Goal: Register for event/course

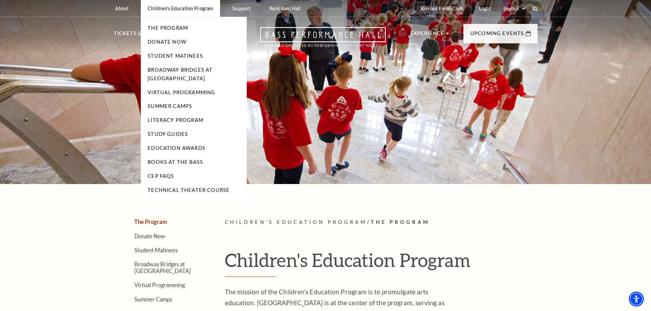
click at [185, 53] on li "Student Matinees" at bounding box center [194, 56] width 92 height 9
click at [176, 57] on link "Student Matinees" at bounding box center [175, 56] width 55 height 6
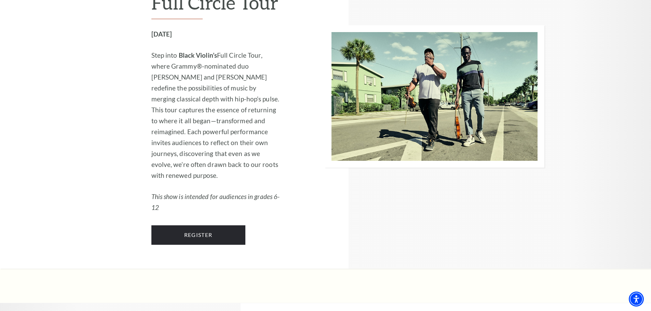
scroll to position [1162, 0]
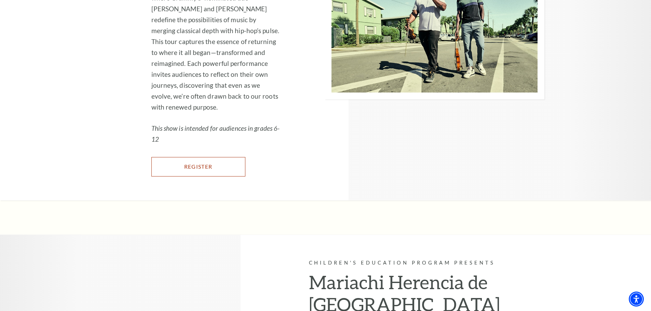
click at [199, 174] on link "Register" at bounding box center [198, 166] width 94 height 19
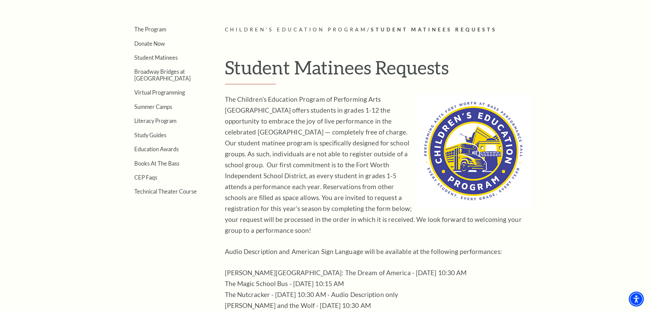
scroll to position [214, 0]
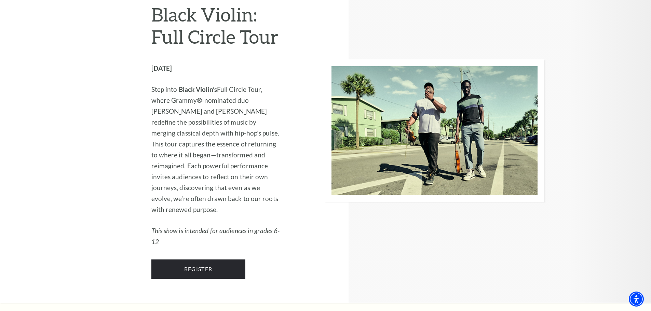
scroll to position [1025, 0]
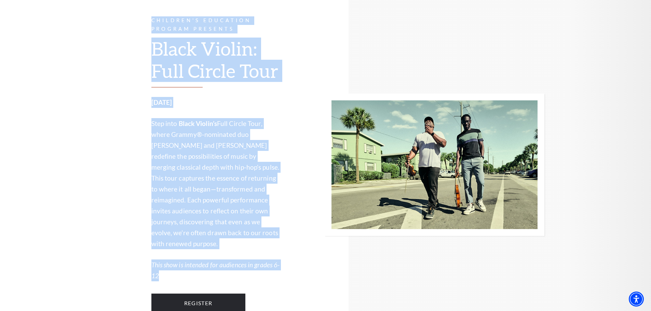
drag, startPoint x: 191, startPoint y: 87, endPoint x: 276, endPoint y: 279, distance: 209.9
click at [279, 281] on div "Children's Education Program Presents Black Violin: Full Circle Tour November 4…" at bounding box center [194, 164] width 174 height 344
copy div "Children's Education Program Presents Black Violin: Full Circle Tour November 4…"
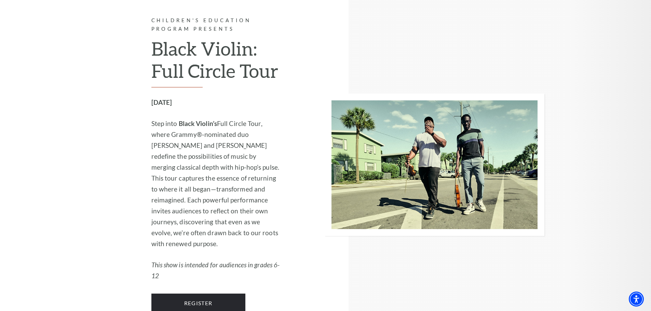
click at [300, 107] on div at bounding box center [412, 164] width 264 height 344
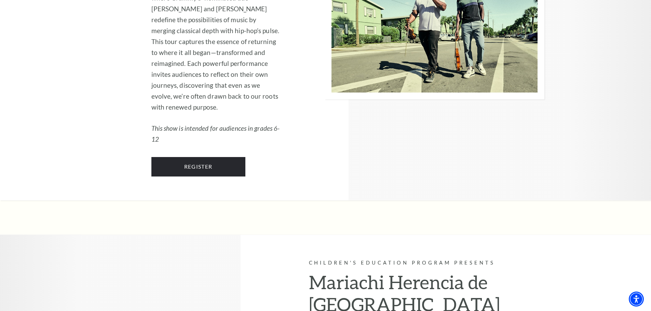
scroll to position [1264, 0]
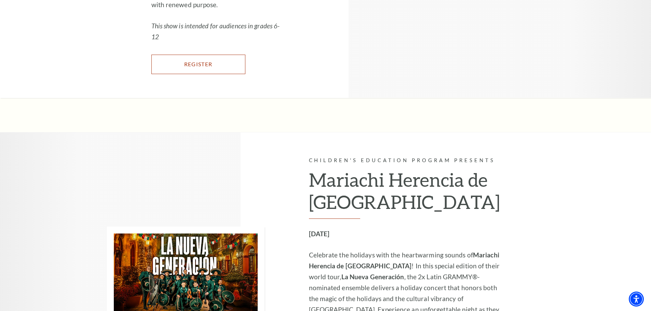
click at [203, 74] on link "Register" at bounding box center [198, 64] width 94 height 19
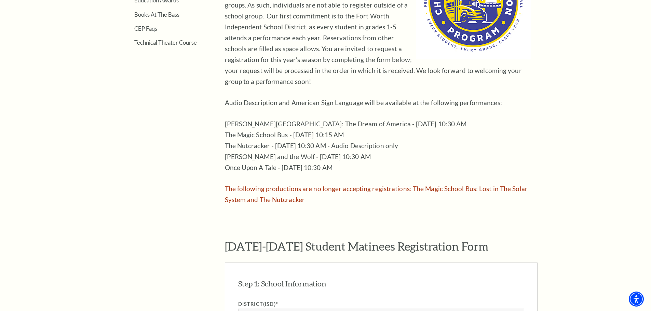
scroll to position [444, 0]
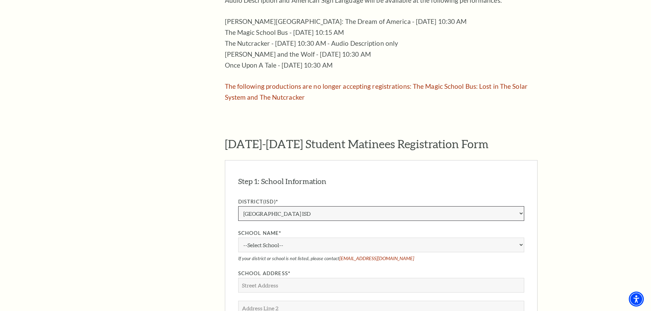
click at [254, 206] on select "Aledo ISD Alvarado ISD Alvord ISD Arlington ISD Azle ISD Bellevue ISD Birdville…" at bounding box center [381, 213] width 286 height 15
click at [238, 206] on select "Aledo ISD Alvarado ISD Alvord ISD Arlington ISD Azle ISD Bellevue ISD Birdville…" at bounding box center [381, 213] width 286 height 15
click at [263, 238] on select "--Select School-- A.M. Pate Elementary School Alice Carlson Elementary School A…" at bounding box center [381, 245] width 286 height 15
click at [216, 230] on div "The Program Donate Now Student Matinees Broadway Bridges at Bass Performance Ha…" at bounding box center [326, 233] width 424 height 919
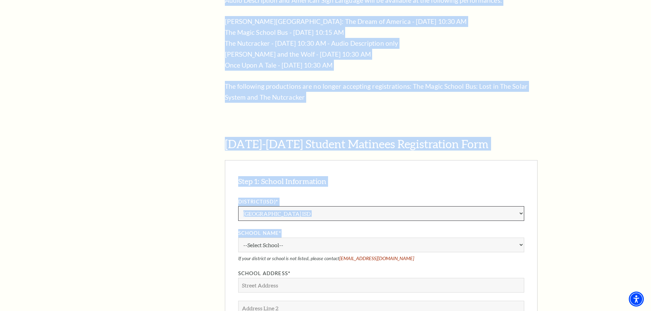
click at [371, 206] on select "Aledo ISD [PERSON_NAME] ISD [PERSON_NAME] ISD Arlington ISD Azle ISD [GEOGRAPHI…" at bounding box center [381, 213] width 286 height 15
click at [332, 208] on select "Aledo ISD Alvarado ISD Alvord ISD Arlington ISD Azle ISD Bellevue ISD Birdville…" at bounding box center [381, 213] width 286 height 15
click at [332, 207] on select "Aledo ISD Alvarado ISD Alvord ISD Arlington ISD Azle ISD Bellevue ISD Birdville…" at bounding box center [381, 213] width 286 height 15
drag, startPoint x: 332, startPoint y: 207, endPoint x: 362, endPoint y: 201, distance: 30.0
click at [332, 206] on select "Aledo ISD Alvarado ISD Alvord ISD Arlington ISD Azle ISD Bellevue ISD Birdville…" at bounding box center [381, 213] width 286 height 15
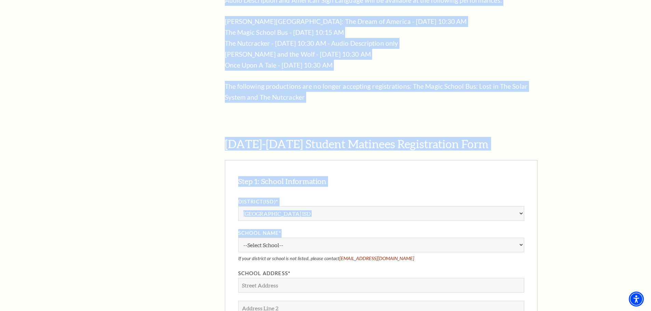
click at [438, 94] on article "Children's Education Program / Student Matinees Requests Student Matinees Reque…" at bounding box center [381, 233] width 313 height 919
click at [437, 93] on article "Children's Education Program / Student Matinees Requests Student Matinees Reque…" at bounding box center [381, 233] width 313 height 919
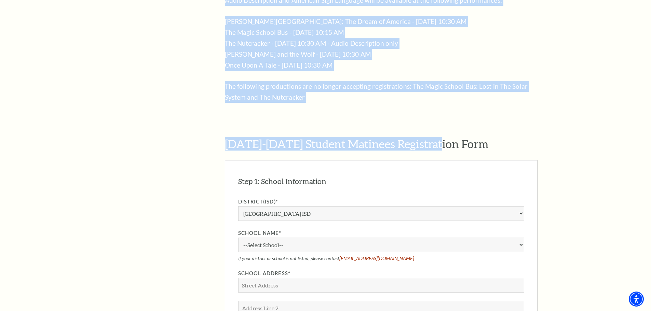
click at [437, 93] on article "Children's Education Program / Student Matinees Requests Student Matinees Reque…" at bounding box center [381, 233] width 313 height 919
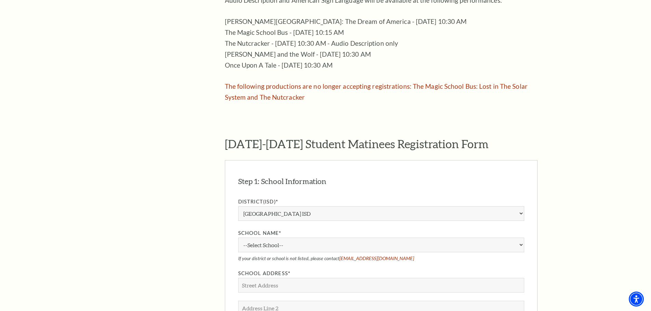
drag, startPoint x: 173, startPoint y: 109, endPoint x: 168, endPoint y: 109, distance: 5.5
click at [173, 109] on aside "The Program Donate Now Student Matinees Broadway Bridges at Bass Performance Ha…" at bounding box center [159, 233] width 91 height 919
click at [275, 206] on select "Aledo ISD Alvarado ISD Alvord ISD Arlington ISD Azle ISD Bellevue ISD Birdville…" at bounding box center [381, 213] width 286 height 15
select select "Crowley ISD"
click at [238, 206] on select "Aledo ISD Alvarado ISD Alvord ISD Arlington ISD Azle ISD Bellevue ISD Birdville…" at bounding box center [381, 213] width 286 height 15
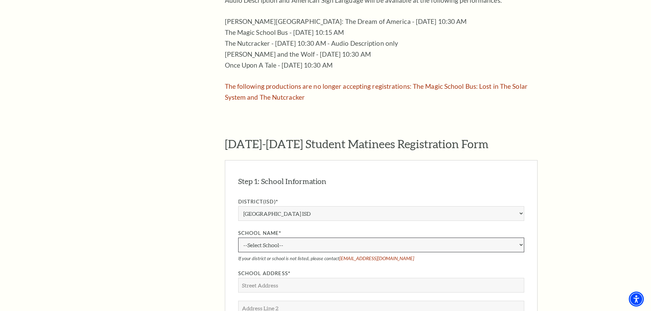
click at [258, 238] on select "--Select School-- Accelerated Learning Academy at David L. Walker Baylor Elemen…" at bounding box center [381, 245] width 286 height 15
click at [238, 238] on select "--Select School-- Accelerated Learning Academy at David L. Walker Baylor Elemen…" at bounding box center [381, 245] width 286 height 15
click at [268, 238] on select "--Select School-- Accelerated Learning Academy at David L. Walker Baylor Elemen…" at bounding box center [381, 245] width 286 height 15
select select "88420"
click at [238, 238] on select "--Select School-- Accelerated Learning Academy at David L. Walker Baylor Elemen…" at bounding box center [381, 245] width 286 height 15
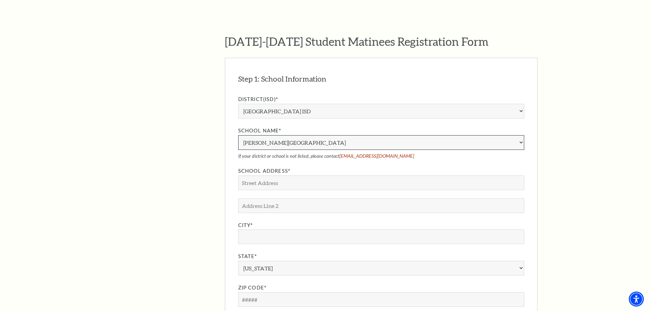
scroll to position [581, 0]
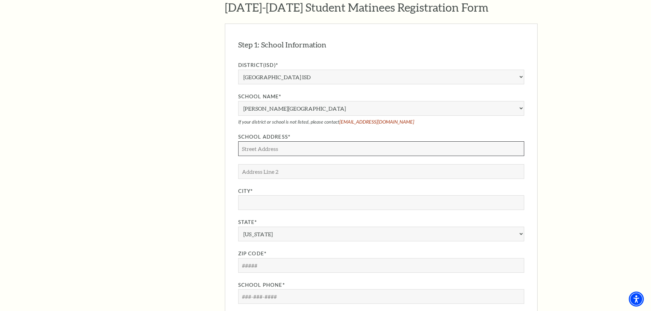
click at [269, 141] on input "School Address*" at bounding box center [381, 148] width 286 height 15
click at [259, 141] on input "School Address*" at bounding box center [381, 148] width 286 height 15
click at [279, 141] on input "3800 West Risenger Road" at bounding box center [381, 148] width 286 height 15
type input "3800 West Risinger Road"
click at [271, 164] on input "Address Line 2" at bounding box center [381, 171] width 286 height 15
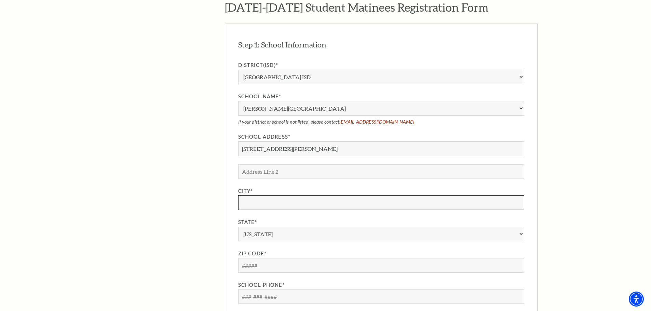
click at [246, 195] on input "City*" at bounding box center [381, 202] width 286 height 15
type input "Fort Worth"
click at [252, 227] on select "Alabama Alaska American Embassy American Embassy American Samoa Arizona Arkansa…" at bounding box center [381, 234] width 286 height 15
select select "TX"
click at [238, 227] on select "Alabama Alaska American Embassy American Embassy American Samoa Arizona Arkansa…" at bounding box center [381, 234] width 286 height 15
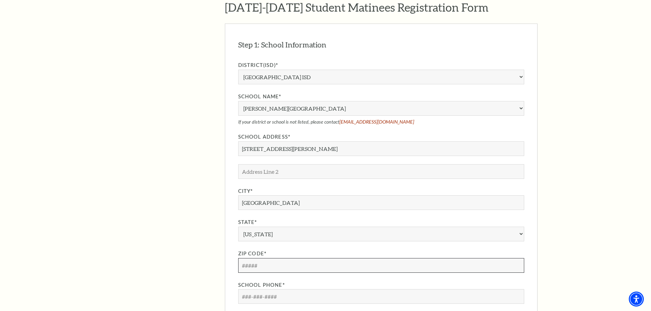
click at [251, 258] on input "Zip Code*" at bounding box center [381, 265] width 286 height 15
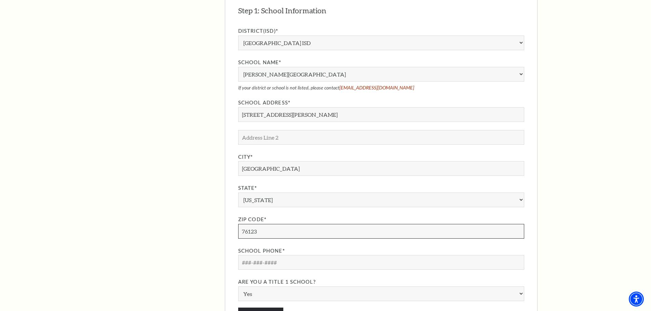
scroll to position [649, 0]
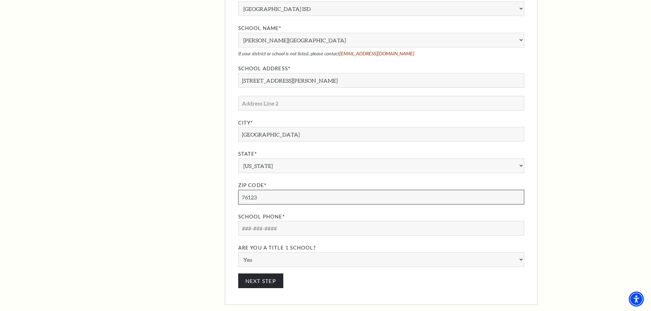
type input "76123"
click at [259, 221] on input "School Phone*" at bounding box center [381, 228] width 286 height 15
click at [267, 221] on input "School Phone*" at bounding box center [381, 228] width 286 height 15
type input "8"
click at [279, 221] on input "School Phone*" at bounding box center [381, 228] width 286 height 15
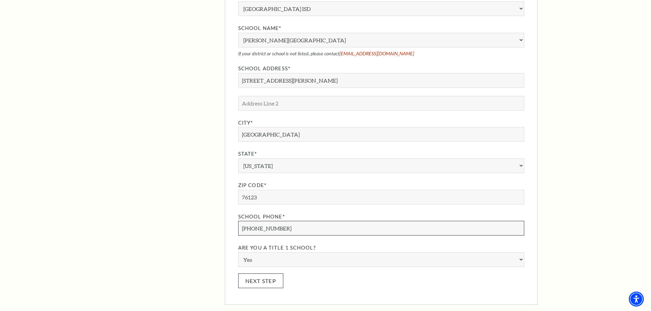
type input "817-370-5650"
click at [263, 274] on button "Next Step" at bounding box center [260, 281] width 45 height 15
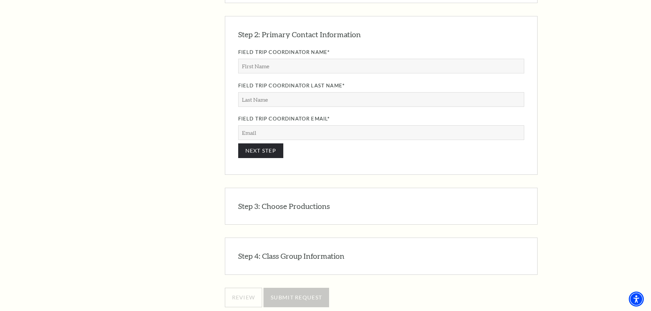
scroll to position [654, 0]
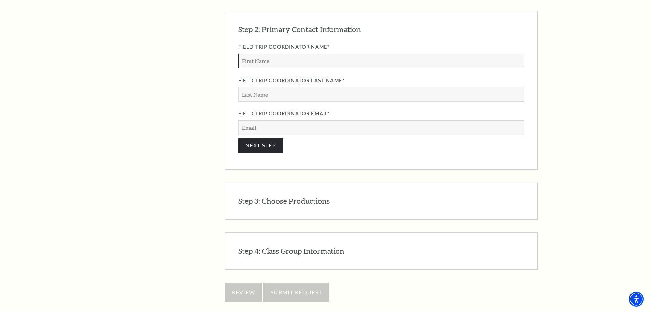
click at [271, 54] on input "Field Trip Coordinator Name*" at bounding box center [381, 61] width 286 height 15
click at [263, 54] on input "Field Trip Coordinator Name*" at bounding box center [381, 61] width 286 height 15
type input "Keeva"
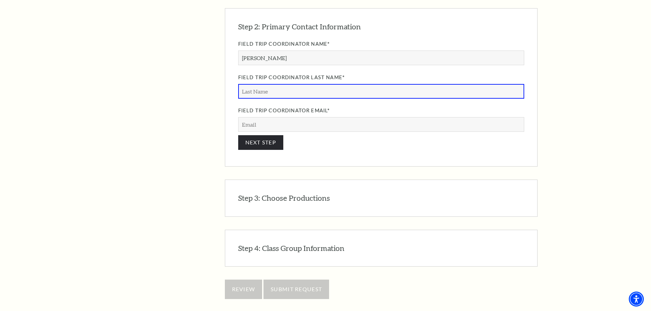
scroll to position [651, 0]
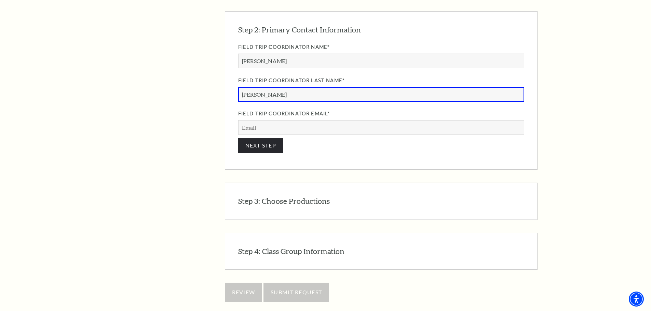
type input "Smith"
click at [258, 120] on input "Field Trip Coordinator Email*" at bounding box center [381, 127] width 286 height 15
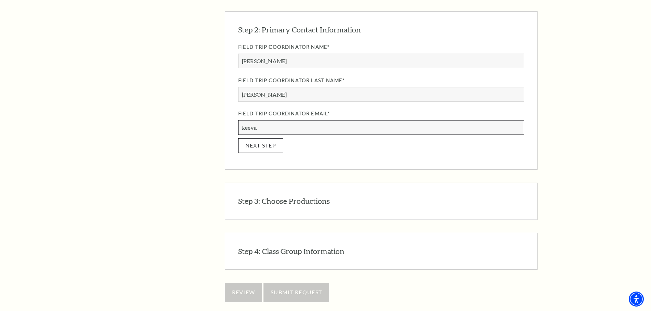
type input "keeva.smith@crowley.k12.tx.us"
click at [266, 138] on button "NEXT STEP" at bounding box center [260, 145] width 45 height 15
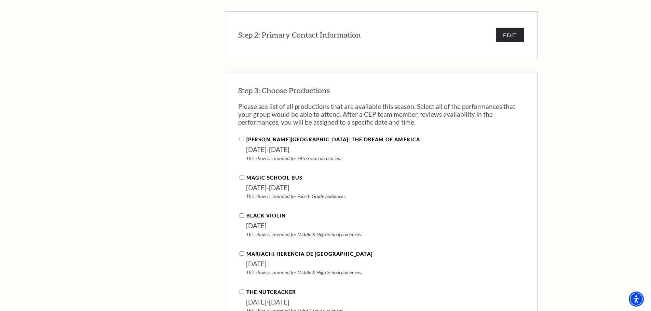
scroll to position [713, 0]
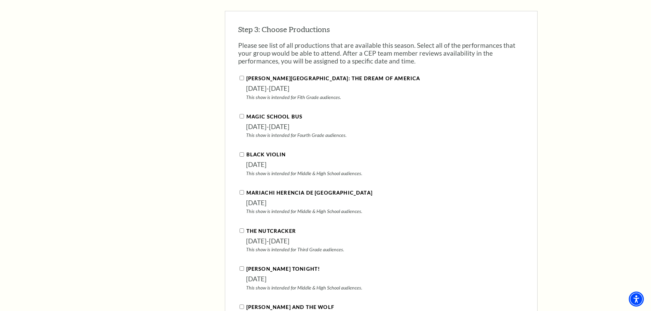
click at [241, 152] on input "Black Violin" at bounding box center [242, 154] width 4 height 4
checkbox input "true"
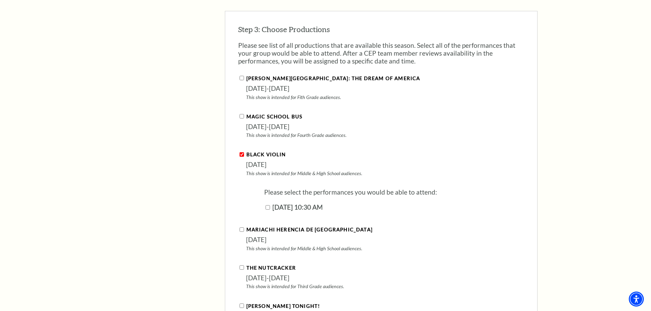
click at [268, 205] on input "November 04, 2025 | 10:30 AM" at bounding box center [268, 207] width 4 height 4
checkbox input "true"
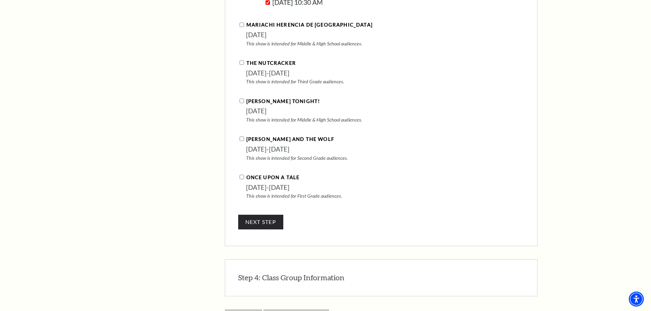
scroll to position [952, 0]
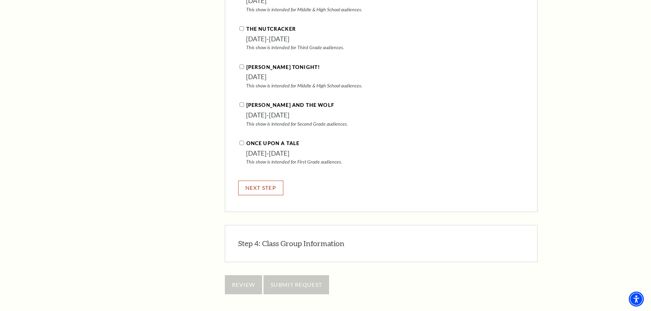
click at [262, 181] on button "NEXT STEP" at bounding box center [260, 188] width 45 height 15
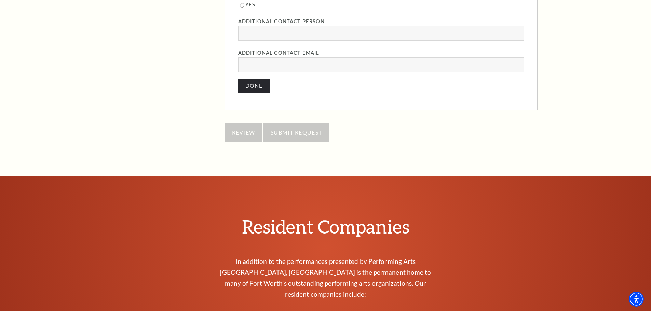
scroll to position [773, 0]
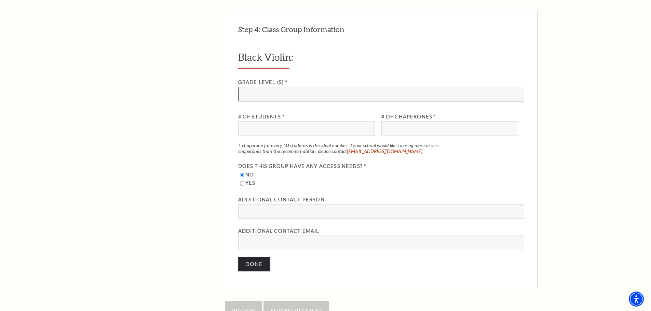
click at [267, 87] on input "Grade Level (s) *" at bounding box center [381, 94] width 286 height 15
type input "6th"
click at [262, 121] on input "# of Students *" at bounding box center [306, 128] width 137 height 15
click at [271, 121] on input "# of Students *" at bounding box center [306, 128] width 137 height 15
type input "65"
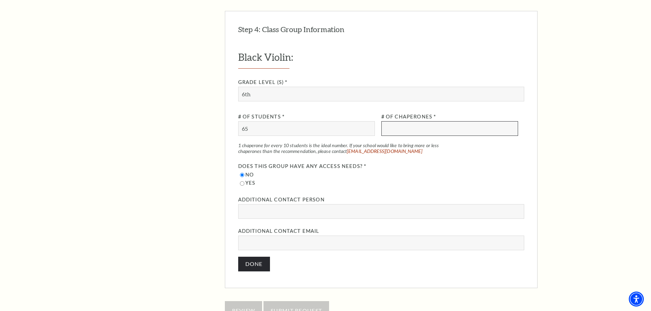
drag, startPoint x: 427, startPoint y: 122, endPoint x: 422, endPoint y: 122, distance: 5.1
click at [426, 123] on input "# of Chaperones *" at bounding box center [449, 128] width 137 height 15
type input "6"
click at [259, 204] on input "Additional Contact Person" at bounding box center [381, 211] width 286 height 15
click at [262, 204] on input "Additional Contact Person" at bounding box center [381, 211] width 286 height 15
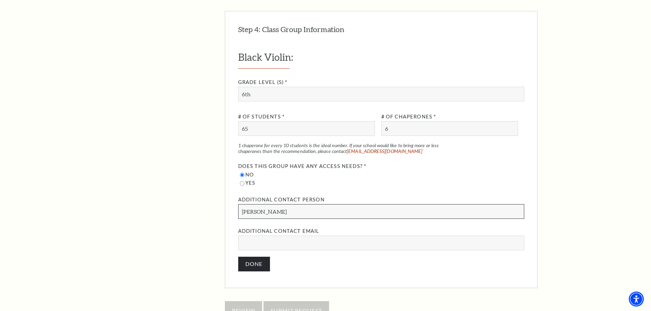
type input "Jamie Jackson"
click at [286, 236] on input "Additional Contact Email" at bounding box center [381, 243] width 286 height 15
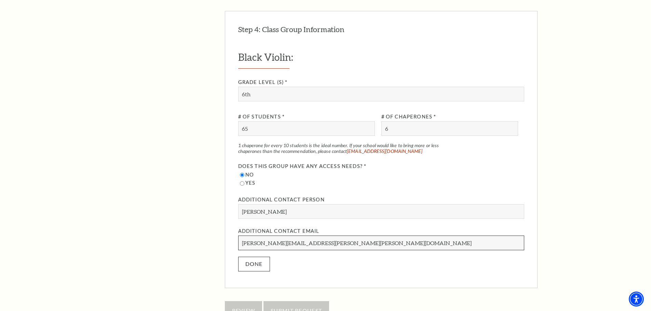
type input "Jaimie.Jackson@crowley.k12.tx.us"
click at [260, 257] on button "Done" at bounding box center [254, 264] width 32 height 15
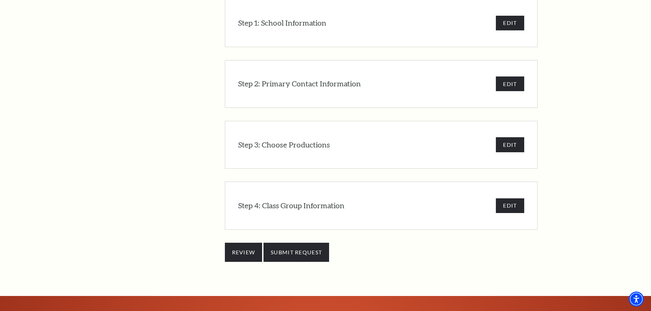
scroll to position [671, 0]
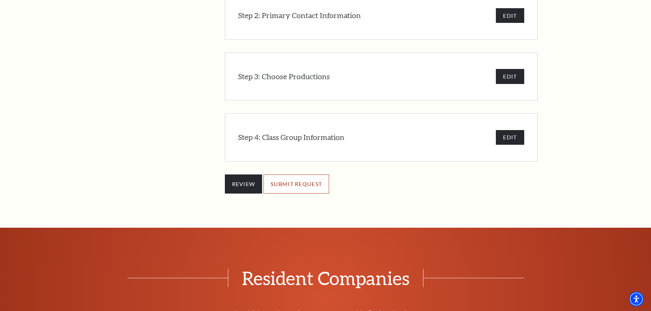
click at [300, 175] on input "SUBMIT REQUEST" at bounding box center [296, 184] width 66 height 19
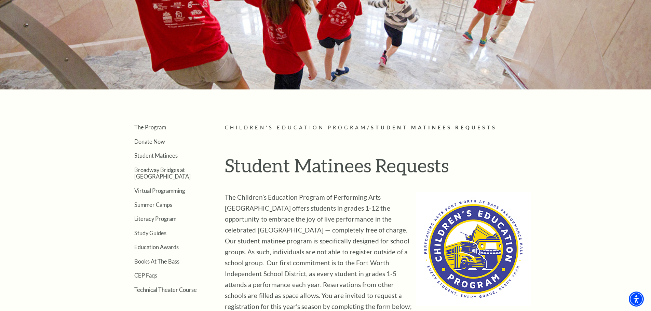
scroll to position [90, 0]
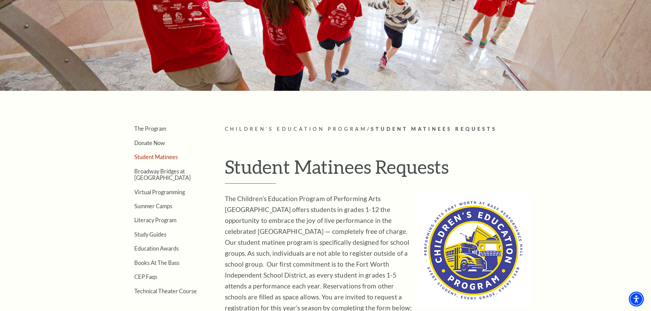
click at [154, 158] on link "Student Matinees" at bounding box center [155, 157] width 43 height 6
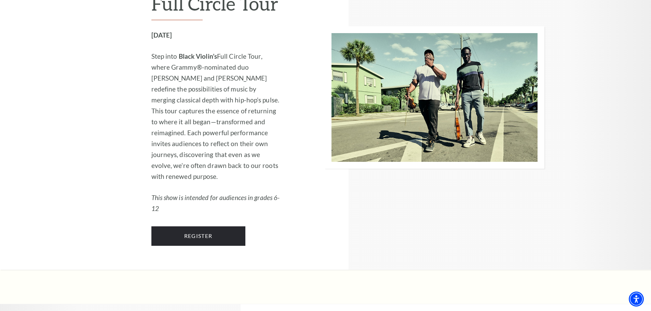
scroll to position [1161, 0]
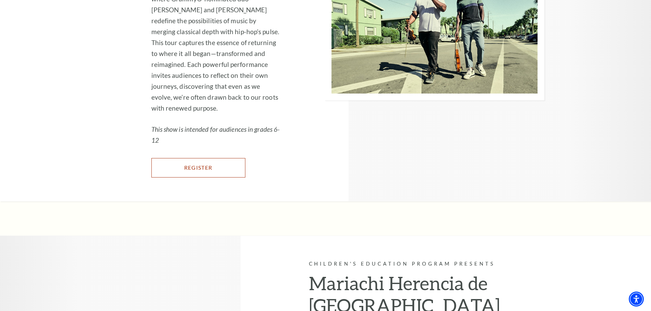
click at [207, 177] on link "Register" at bounding box center [198, 167] width 94 height 19
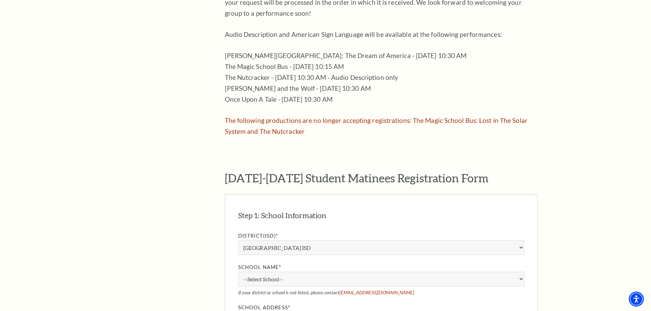
scroll to position [478, 0]
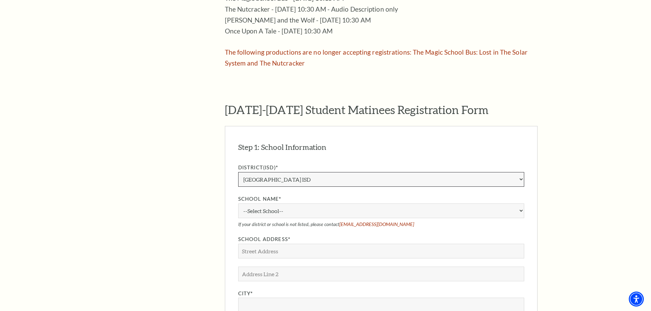
click at [300, 172] on select "Aledo ISD Alvarado ISD Alvord ISD Arlington ISD Azle ISD Bellevue ISD Birdville…" at bounding box center [381, 179] width 286 height 15
select select "Crowley ISD"
click at [238, 172] on select "Aledo ISD Alvarado ISD Alvord ISD Arlington ISD Azle ISD Bellevue ISD Birdville…" at bounding box center [381, 179] width 286 height 15
click at [281, 204] on select "--Select School-- Accelerated Learning Academy at David L. Walker Baylor Elemen…" at bounding box center [381, 211] width 286 height 15
select select "269134"
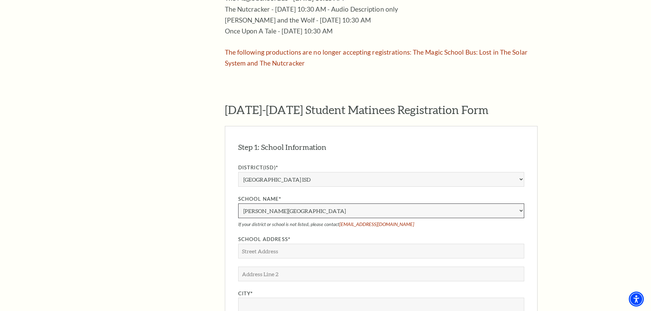
click at [238, 204] on select "--Select School-- Accelerated Learning Academy at David L. Walker Baylor Elemen…" at bounding box center [381, 211] width 286 height 15
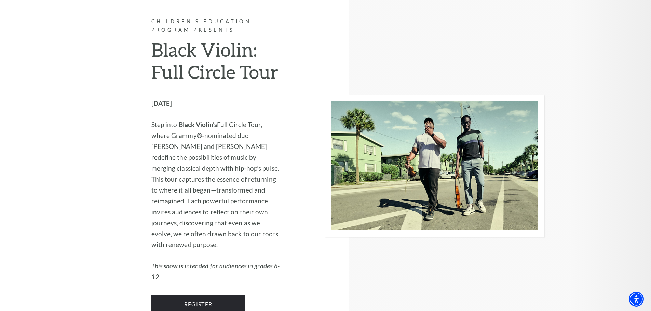
scroll to position [1127, 0]
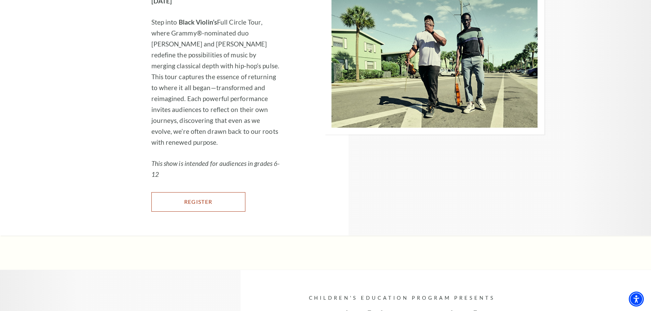
click at [204, 212] on link "Register" at bounding box center [198, 201] width 94 height 19
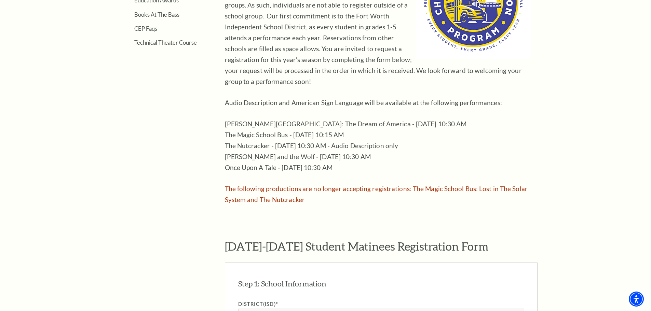
scroll to position [444, 0]
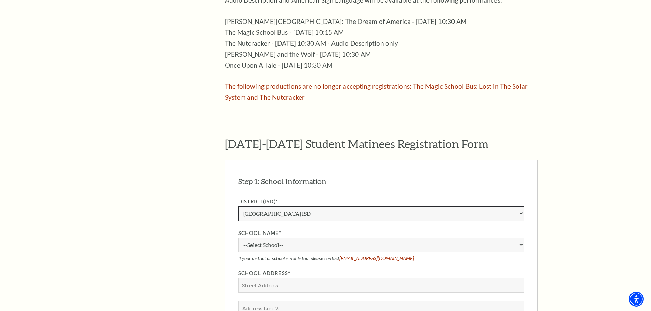
click at [262, 206] on select "Aledo ISD Alvarado ISD Alvord ISD Arlington ISD Azle ISD Bellevue ISD Birdville…" at bounding box center [381, 213] width 286 height 15
select select "Crowley ISD"
click at [238, 206] on select "Aledo ISD Alvarado ISD Alvord ISD Arlington ISD Azle ISD Bellevue ISD Birdville…" at bounding box center [381, 213] width 286 height 15
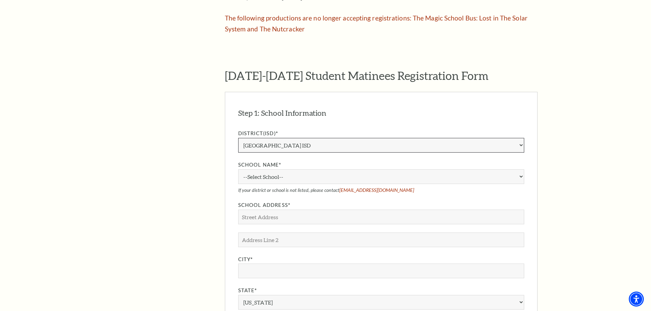
scroll to position [547, 0]
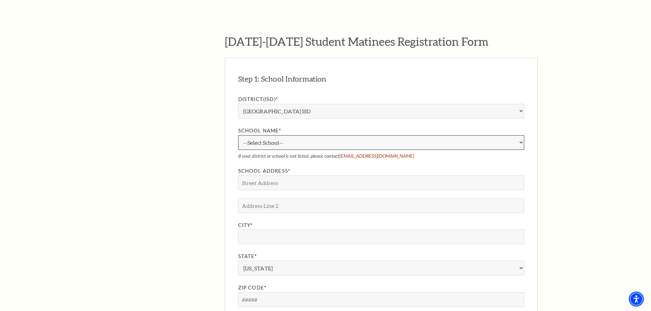
click at [311, 135] on select "--Select School-- Accelerated Learning Academy at David L. Walker Baylor Elemen…" at bounding box center [381, 142] width 286 height 15
click at [529, 78] on div "Step 1: School Information EDIT District(ISD)* Aledo ISD Alvarado ISD Alvord IS…" at bounding box center [381, 233] width 313 height 350
click at [266, 135] on select "--Select School-- Accelerated Learning Academy at David L. Walker Baylor Elemen…" at bounding box center [381, 142] width 286 height 15
click at [238, 135] on select "--Select School-- Accelerated Learning Academy at David L. Walker Baylor Elemen…" at bounding box center [381, 142] width 286 height 15
click at [524, 135] on select "--Select School-- Accelerated Learning Academy at David L. Walker Baylor Elemen…" at bounding box center [381, 142] width 286 height 15
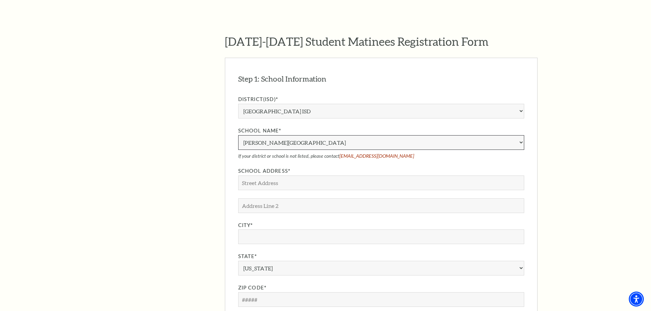
select select "88417"
click at [238, 135] on select "--Select School-- Accelerated Learning Academy at David L. Walker Baylor Elemen…" at bounding box center [381, 142] width 286 height 15
click at [255, 176] on input "School Address*" at bounding box center [381, 183] width 286 height 15
click at [254, 176] on input "School Address*" at bounding box center [381, 183] width 286 height 15
type input "940 N. Crowley Road"
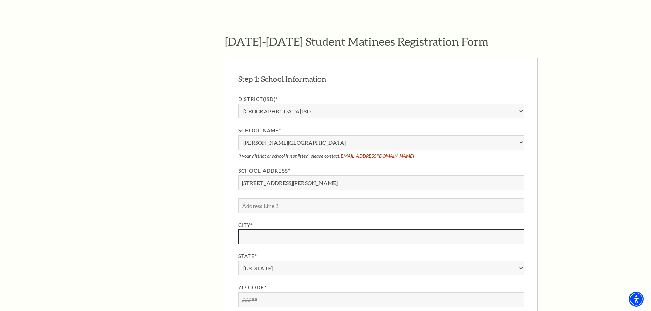
drag, startPoint x: 259, startPoint y: 228, endPoint x: 262, endPoint y: 225, distance: 4.1
click at [262, 230] on input "City*" at bounding box center [381, 237] width 286 height 15
type input "Crowley"
click at [271, 261] on select "Alabama Alaska American Embassy American Embassy American Samoa Arizona Arkansa…" at bounding box center [381, 268] width 286 height 15
select select "TX"
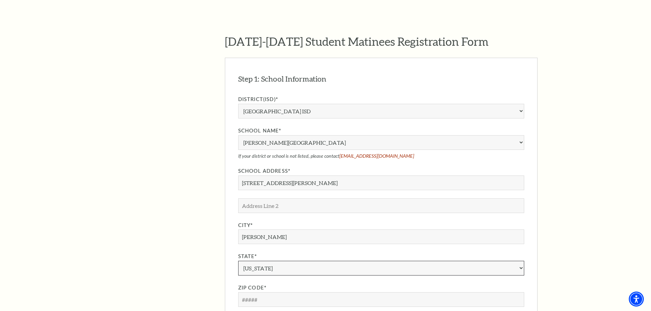
click at [238, 261] on select "Alabama Alaska American Embassy American Embassy American Samoa Arizona Arkansa…" at bounding box center [381, 268] width 286 height 15
click at [258, 293] on input "Zip Code*" at bounding box center [381, 300] width 286 height 15
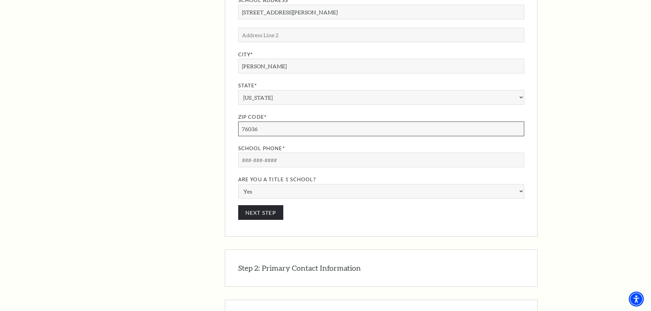
type input "76036"
click at [255, 153] on input "School Phone*" at bounding box center [381, 160] width 286 height 15
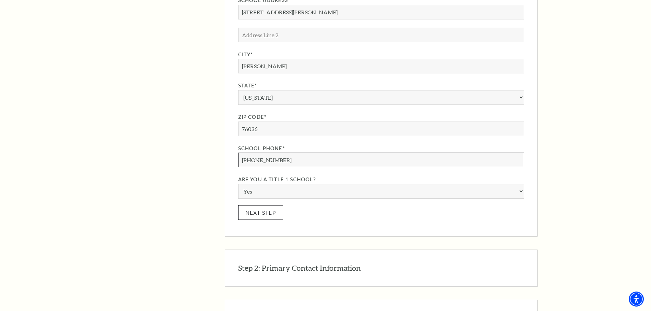
type input "817-297-5840"
click at [262, 205] on button "Next Step" at bounding box center [260, 212] width 45 height 15
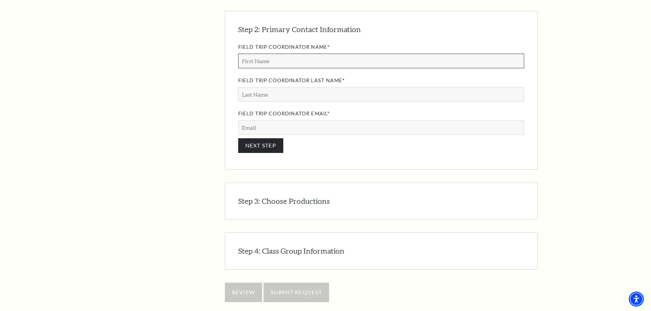
click at [283, 54] on input "Field Trip Coordinator Name*" at bounding box center [381, 61] width 286 height 15
type input "Keeva"
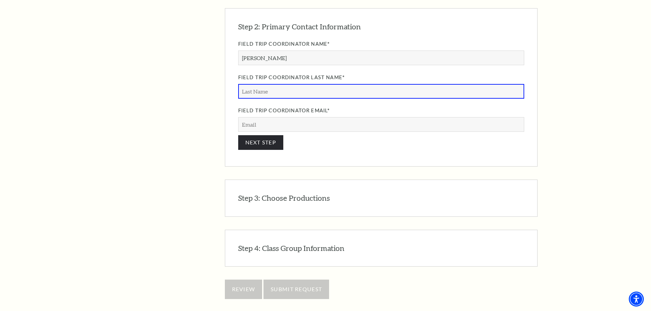
scroll to position [651, 0]
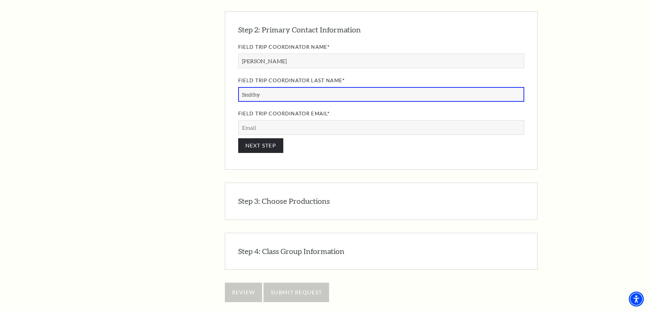
type input "Smithy"
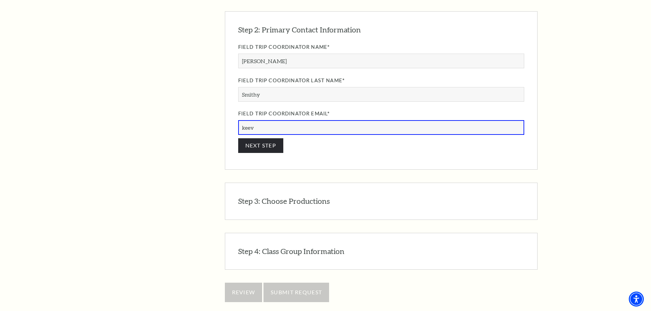
type input "keeva.smith@crowley.k12.tx.us"
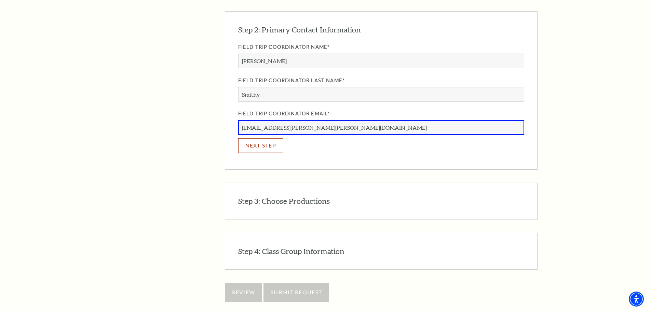
click at [264, 138] on button "NEXT STEP" at bounding box center [260, 145] width 45 height 15
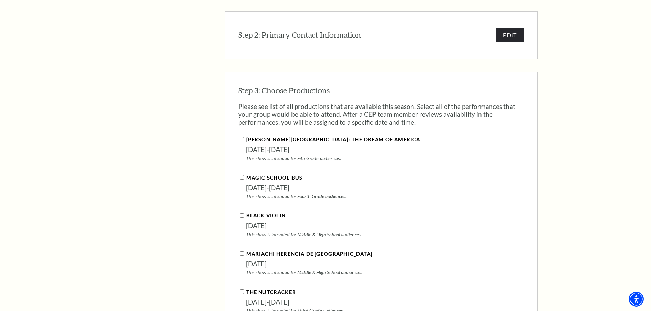
scroll to position [713, 0]
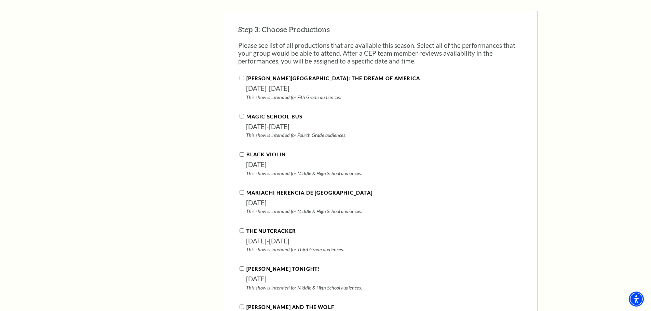
click at [241, 152] on input "Black Violin" at bounding box center [242, 154] width 4 height 4
checkbox input "true"
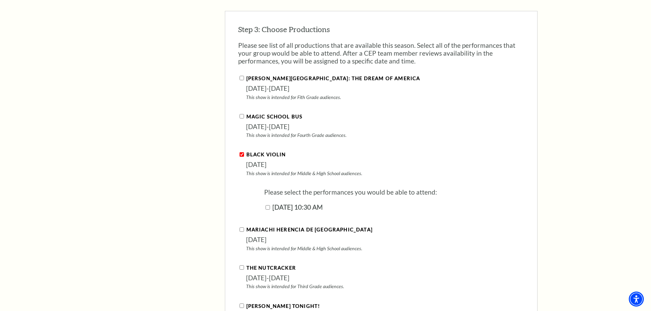
click at [268, 205] on input "November 04, 2025 | 10:30 AM" at bounding box center [268, 207] width 4 height 4
checkbox input "true"
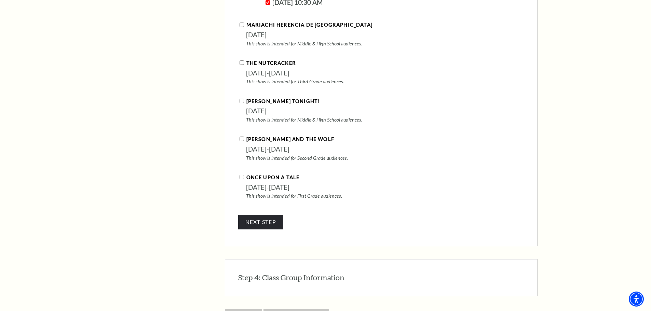
scroll to position [952, 0]
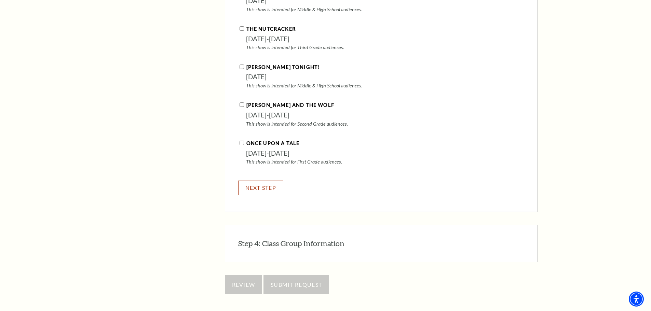
click at [267, 181] on button "NEXT STEP" at bounding box center [260, 188] width 45 height 15
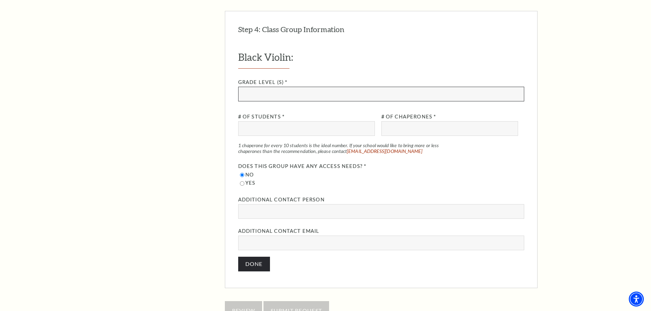
click at [264, 87] on input "Grade Level (s) *" at bounding box center [381, 94] width 286 height 15
click at [258, 87] on input "85" at bounding box center [381, 94] width 286 height 15
type input "8"
type input "6th"
click at [260, 121] on input "# of Students *" at bounding box center [306, 128] width 137 height 15
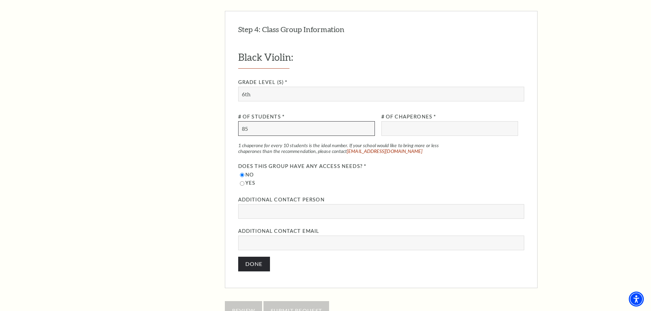
type input "85"
drag, startPoint x: 400, startPoint y: 122, endPoint x: 396, endPoint y: 121, distance: 4.6
click at [400, 122] on input "# of Chaperones *" at bounding box center [449, 128] width 137 height 15
type input "8"
click at [284, 204] on input "Additional Contact Person" at bounding box center [381, 211] width 286 height 15
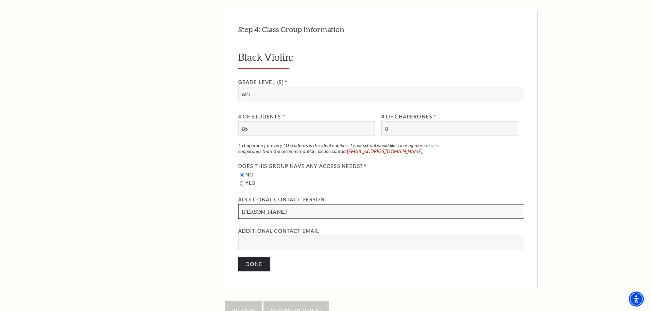
type input "Shiann Reese"
click at [272, 236] on input "Additional Contact Email" at bounding box center [381, 243] width 286 height 15
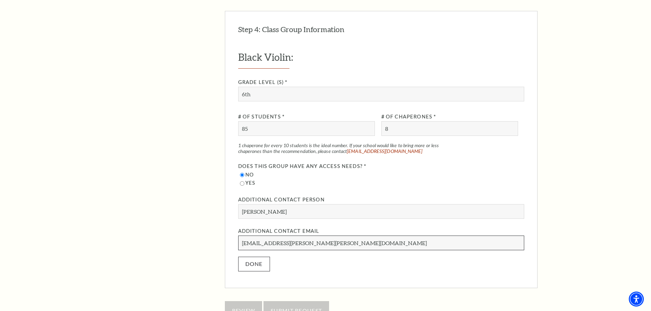
type input "Shiann.Reese@crowley.k12.tx.us"
click at [257, 257] on button "Done" at bounding box center [254, 264] width 32 height 15
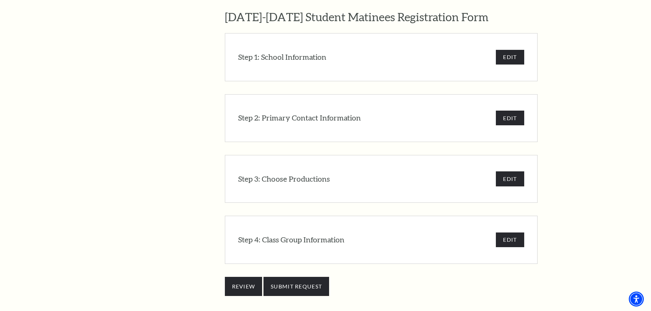
scroll to position [602, 0]
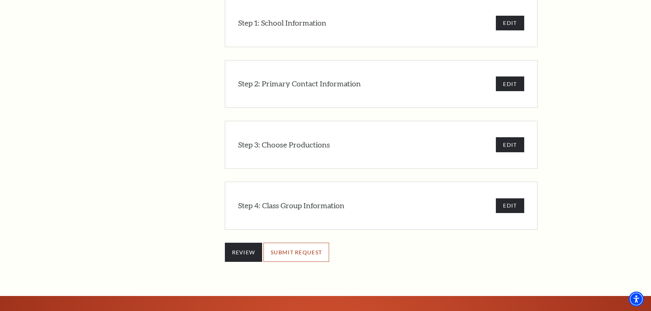
click at [305, 243] on input "SUBMIT REQUEST" at bounding box center [296, 252] width 66 height 19
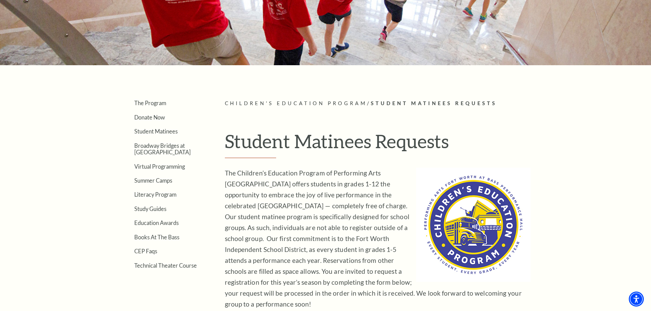
scroll to position [0, 0]
